Goal: Transaction & Acquisition: Subscribe to service/newsletter

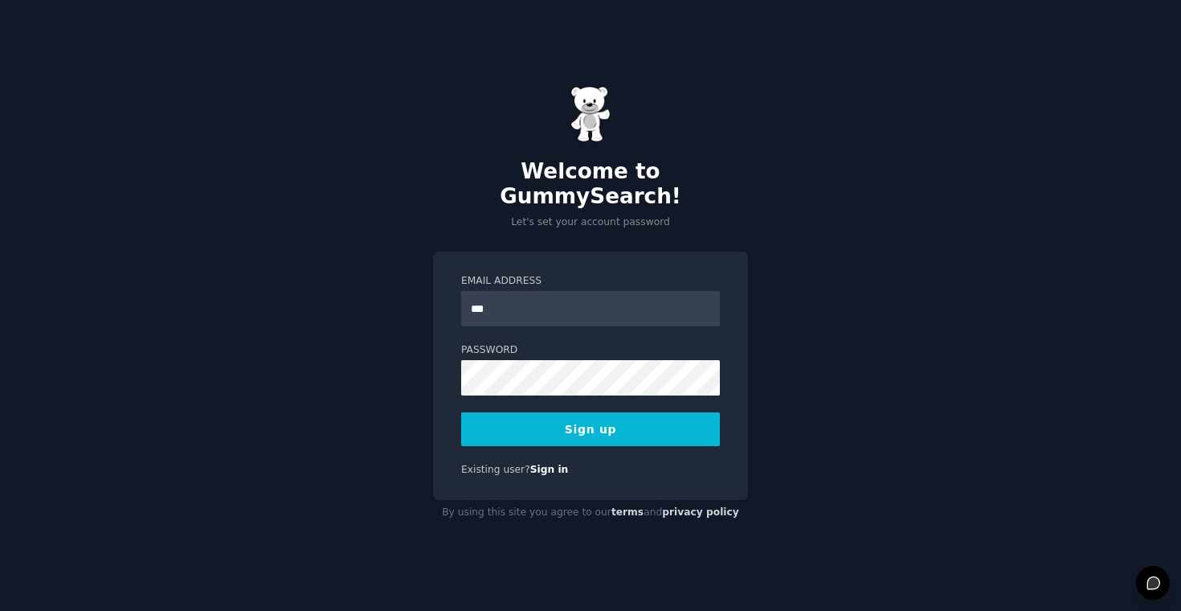
type input "**********"
click at [676, 421] on button "Sign up" at bounding box center [590, 429] width 259 height 34
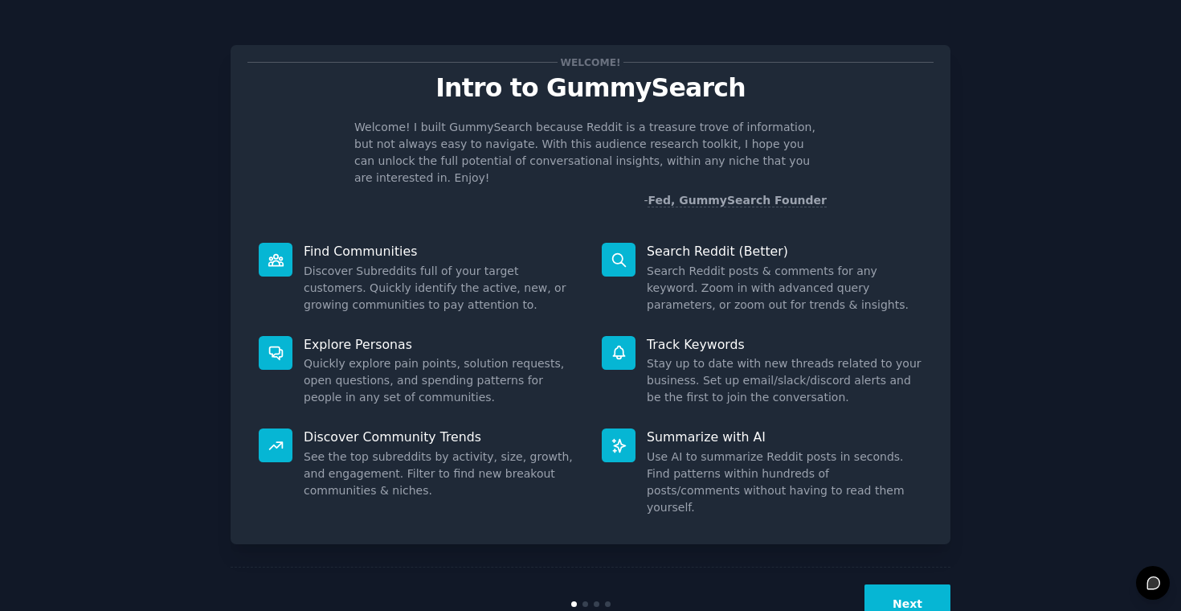
click at [1028, 215] on div "Welcome! Intro to GummySearch Welcome! I built GummySearch because Reddit is a …" at bounding box center [590, 331] width 1136 height 618
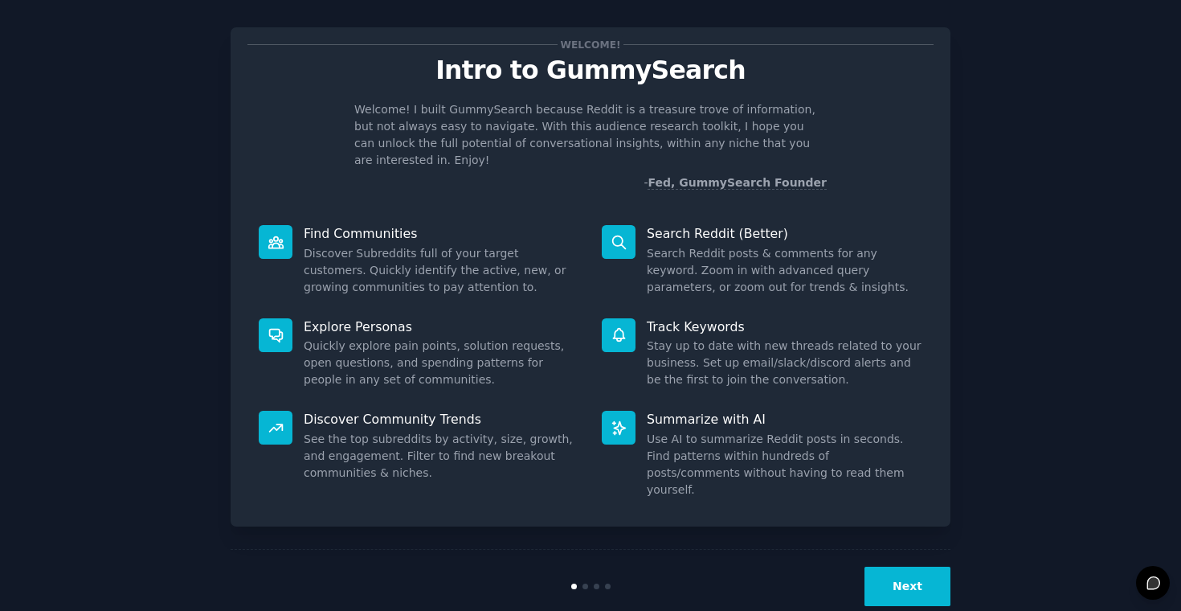
click at [912, 566] on button "Next" at bounding box center [907, 585] width 86 height 39
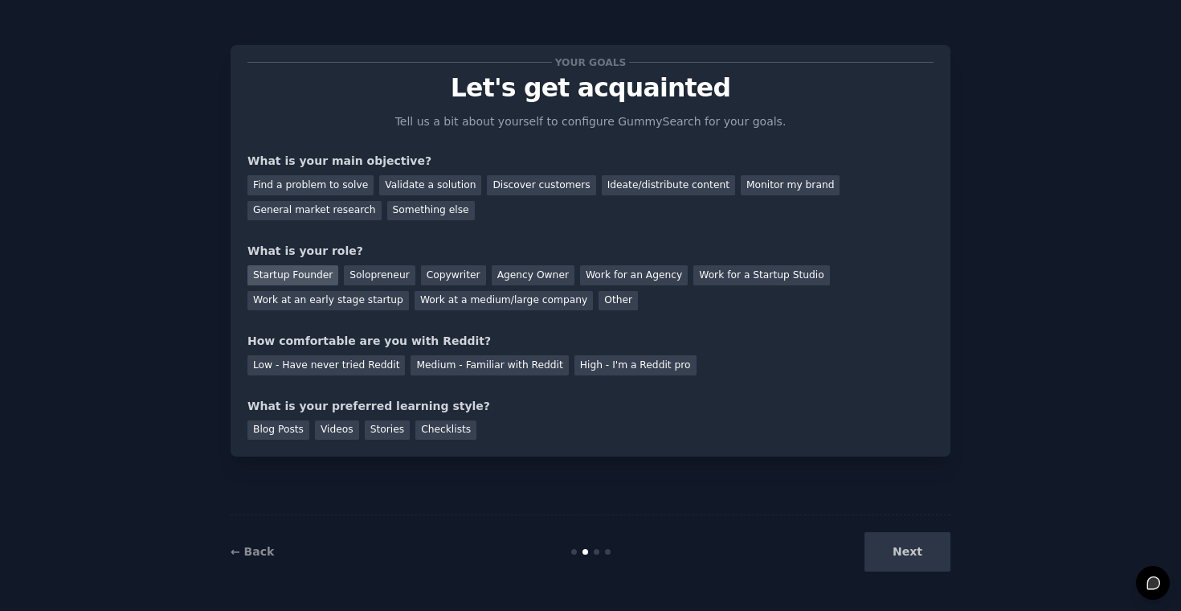
click at [303, 276] on div "Startup Founder" at bounding box center [292, 275] width 91 height 20
click at [464, 366] on div "Medium - Familiar with Reddit" at bounding box center [489, 365] width 157 height 20
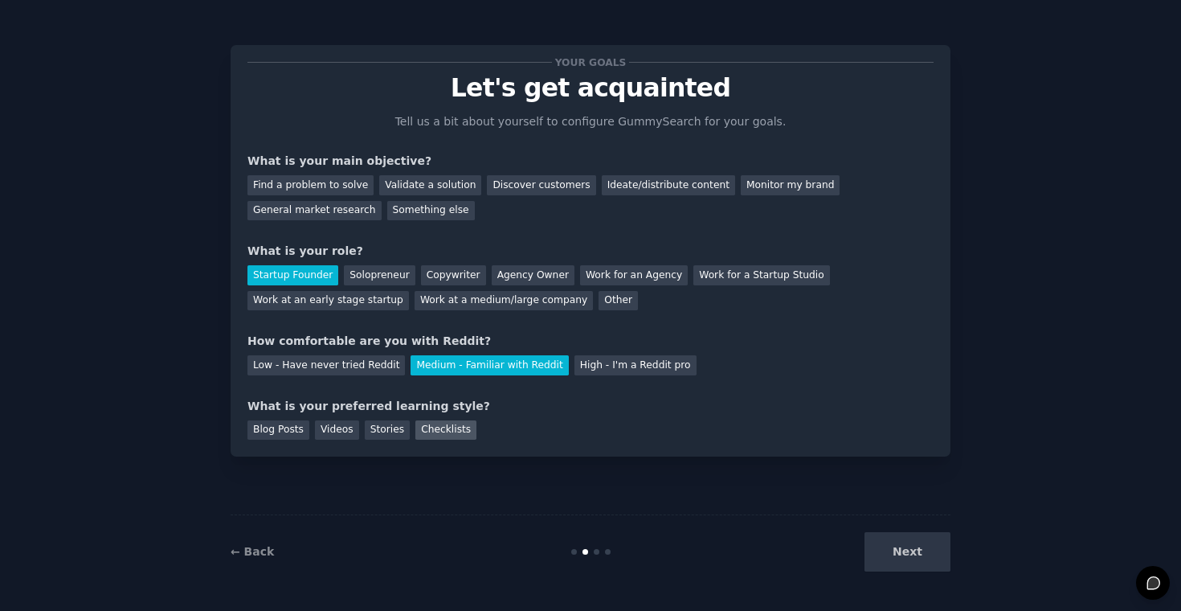
click at [432, 426] on div "Checklists" at bounding box center [445, 430] width 61 height 20
click at [294, 431] on div "Blog Posts" at bounding box center [278, 430] width 62 height 20
click at [431, 431] on div "Checklists" at bounding box center [445, 430] width 61 height 20
click at [438, 211] on div "Something else" at bounding box center [431, 211] width 88 height 20
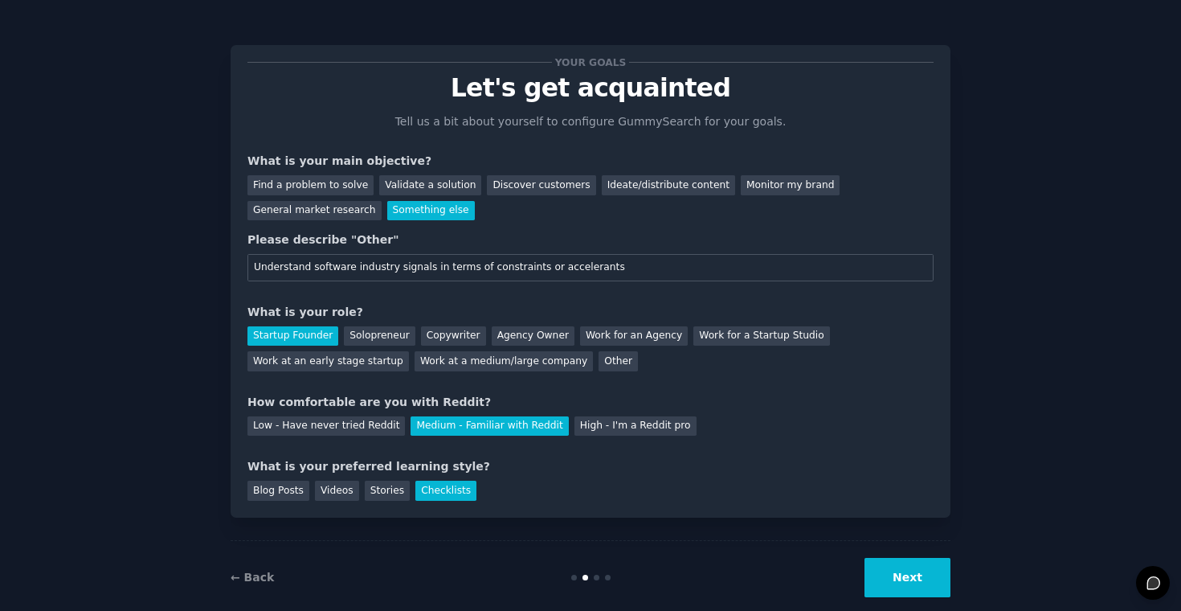
click at [312, 268] on input "Understand software industry signals in terms of constraints or accelerants" at bounding box center [590, 267] width 686 height 27
click at [309, 268] on input "Understand software industry signals in terms of constraints or accelerants" at bounding box center [590, 267] width 686 height 27
click at [410, 268] on input "Understand the software industry signals in terms of constraints or accelerants" at bounding box center [590, 267] width 686 height 27
type input "Understand the software industry signals in terms of constraints or accelerants"
click at [897, 576] on button "Next" at bounding box center [907, 577] width 86 height 39
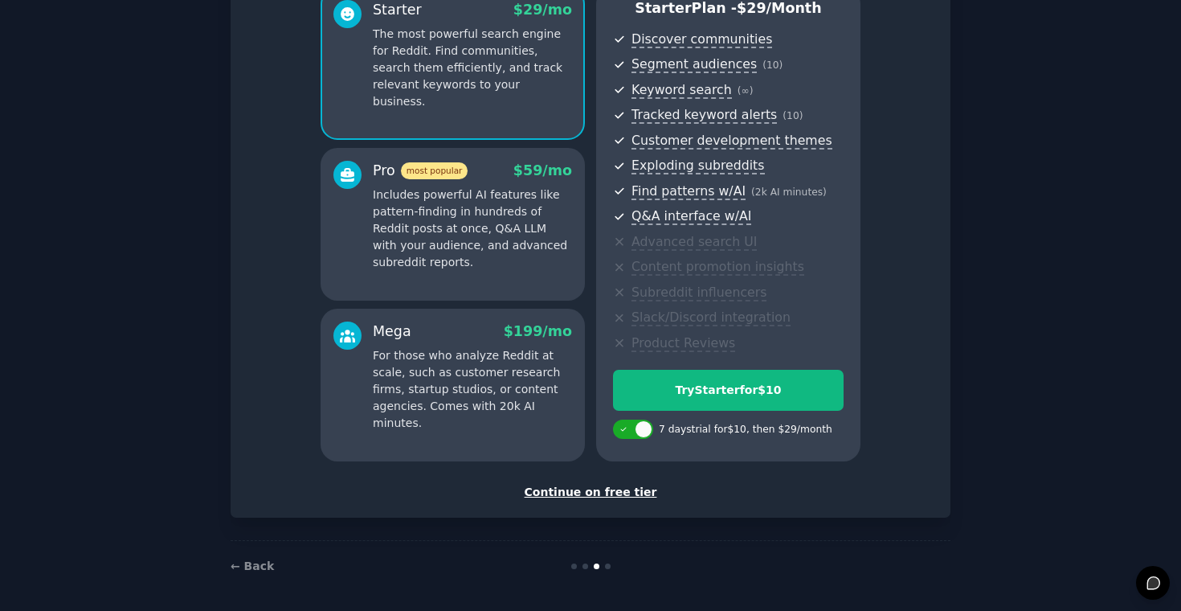
scroll to position [160, 0]
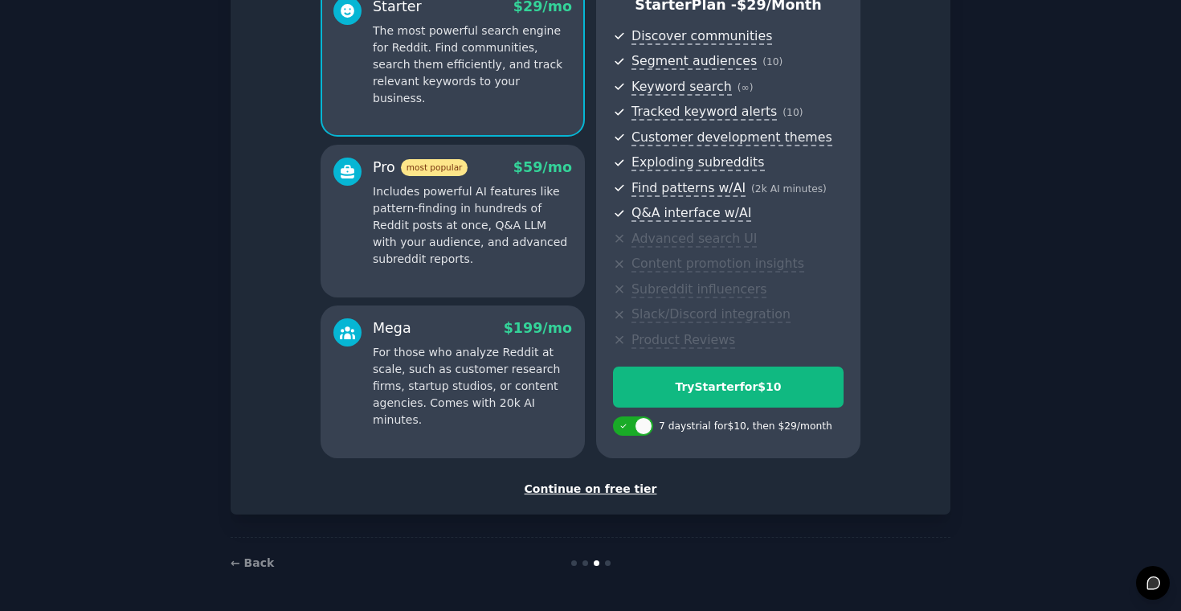
click at [616, 492] on div "Continue on free tier" at bounding box center [590, 488] width 686 height 17
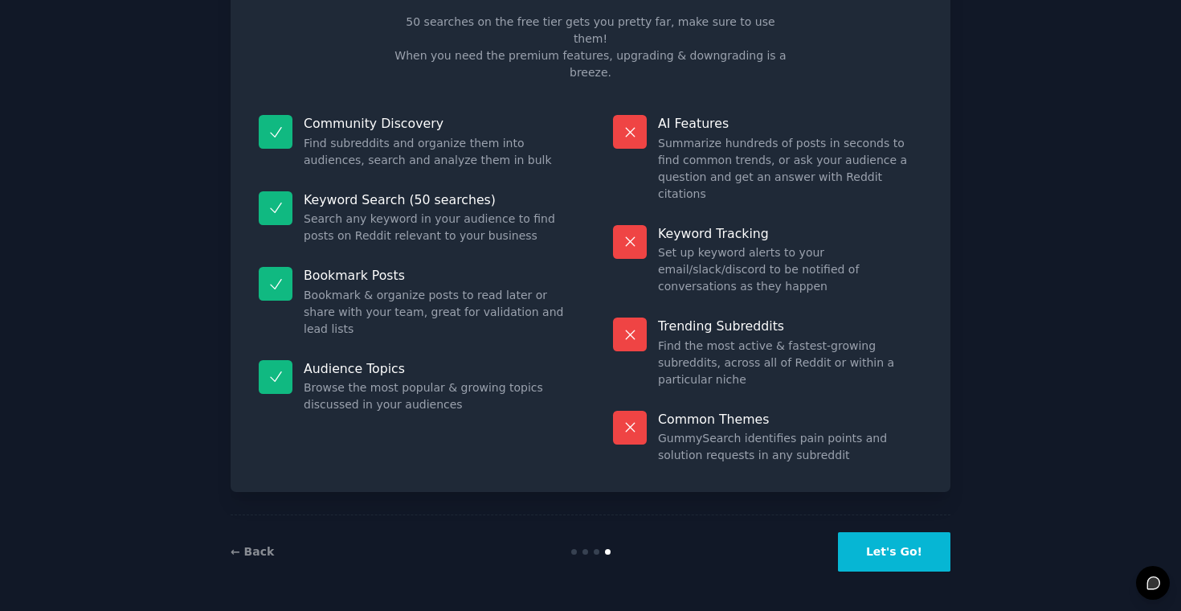
scroll to position [15, 0]
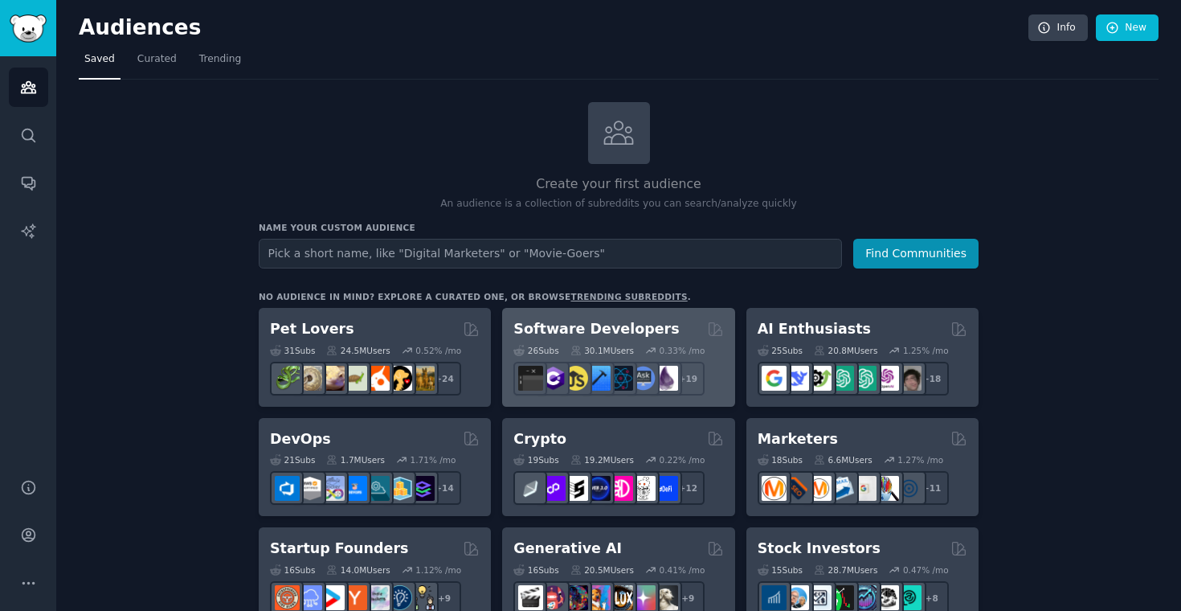
click at [633, 330] on h2 "Software Developers" at bounding box center [596, 329] width 166 height 20
